Goal: Book appointment/travel/reservation

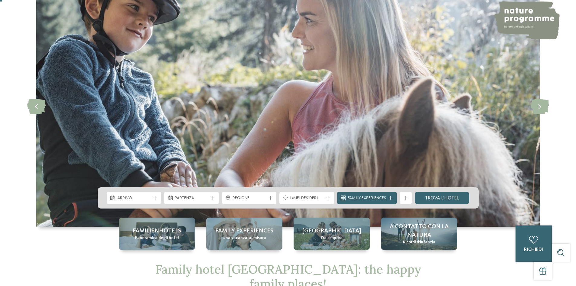
scroll to position [91, 0]
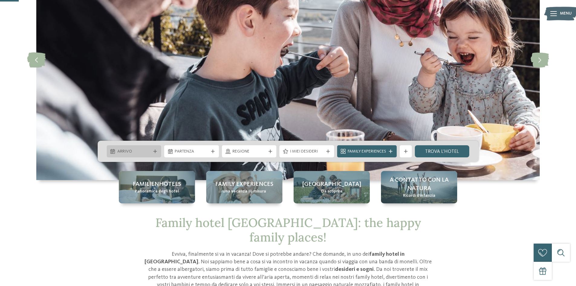
click at [140, 154] on span "Arrivo" at bounding box center [134, 152] width 34 height 6
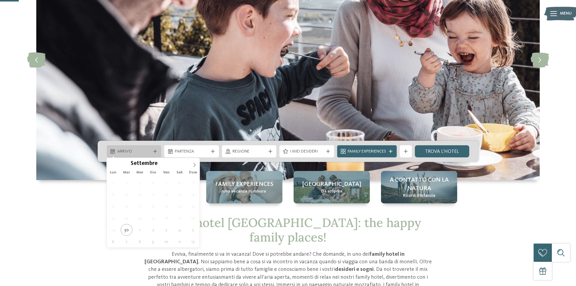
click at [147, 153] on span "Arrivo" at bounding box center [134, 152] width 34 height 6
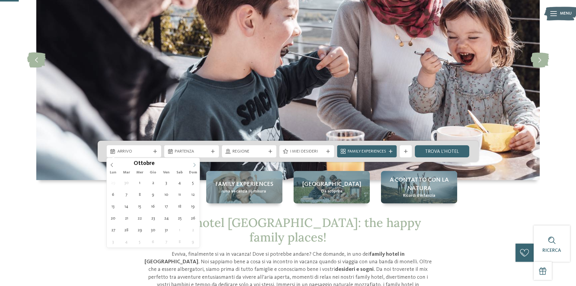
click at [195, 168] on span at bounding box center [194, 163] width 10 height 10
click at [195, 166] on icon at bounding box center [194, 165] width 4 height 4
type input "****"
click at [195, 166] on icon at bounding box center [194, 165] width 4 height 4
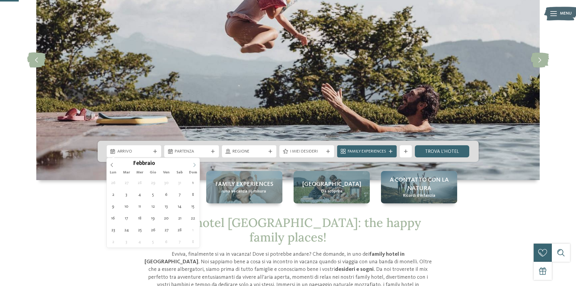
click at [195, 166] on icon at bounding box center [194, 165] width 4 height 4
type div "[DATE]"
type input "****"
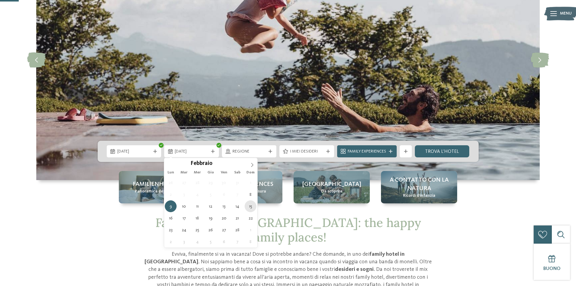
type div "[DATE]"
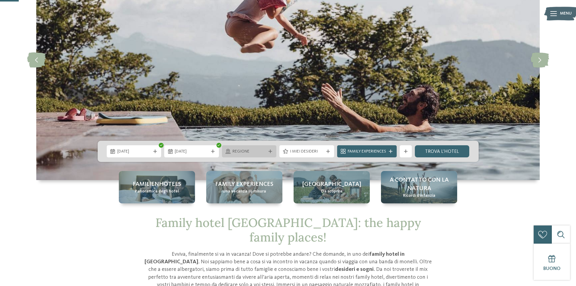
click at [250, 151] on span "Regione" at bounding box center [250, 152] width 34 height 6
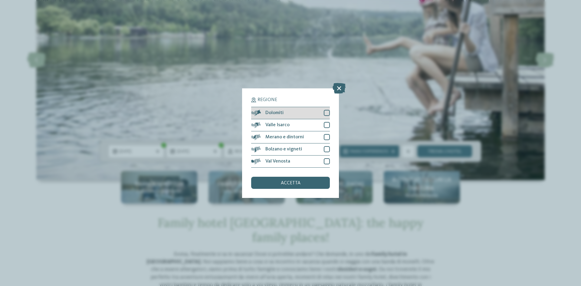
click at [328, 112] on div at bounding box center [327, 113] width 6 height 6
click at [325, 123] on div at bounding box center [327, 125] width 6 height 6
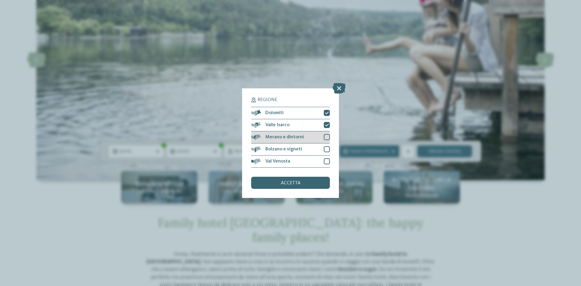
drag, startPoint x: 327, startPoint y: 136, endPoint x: 327, endPoint y: 140, distance: 4.2
click at [327, 136] on div at bounding box center [327, 137] width 6 height 6
drag, startPoint x: 325, startPoint y: 147, endPoint x: 325, endPoint y: 153, distance: 5.7
click at [325, 147] on div at bounding box center [327, 149] width 6 height 6
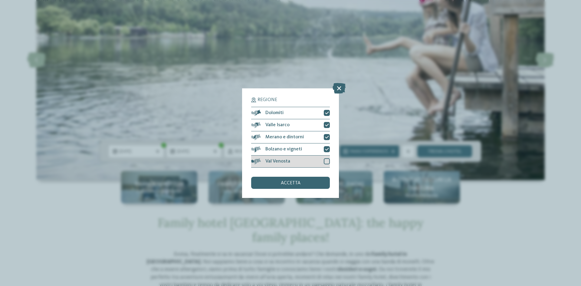
click at [326, 160] on div at bounding box center [327, 161] width 6 height 6
click at [305, 183] on div "accetta" at bounding box center [290, 183] width 79 height 12
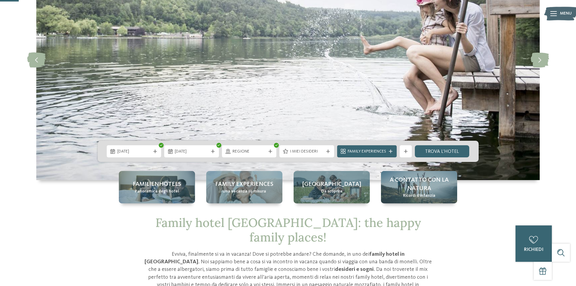
click at [374, 152] on span "Family Experiences" at bounding box center [367, 152] width 38 height 6
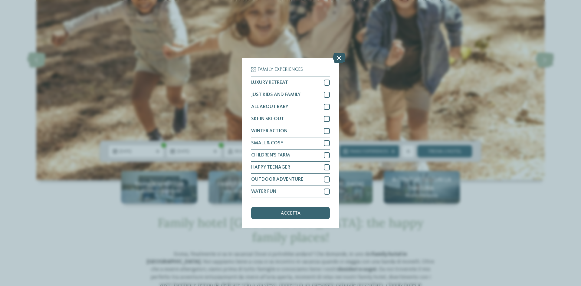
click at [339, 61] on icon at bounding box center [339, 57] width 13 height 11
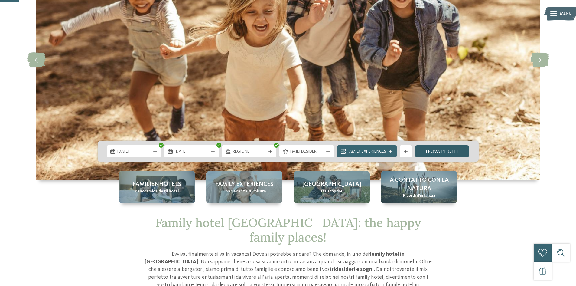
click at [453, 152] on link "trova l’hotel" at bounding box center [442, 151] width 55 height 12
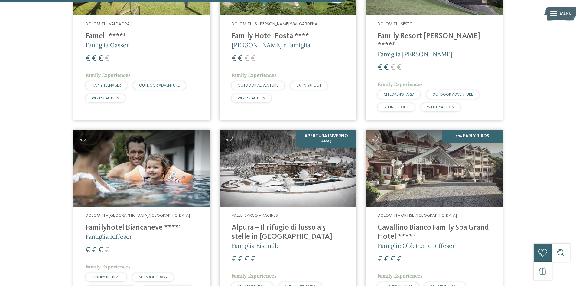
scroll to position [774, 0]
